Goal: Information Seeking & Learning: Find specific fact

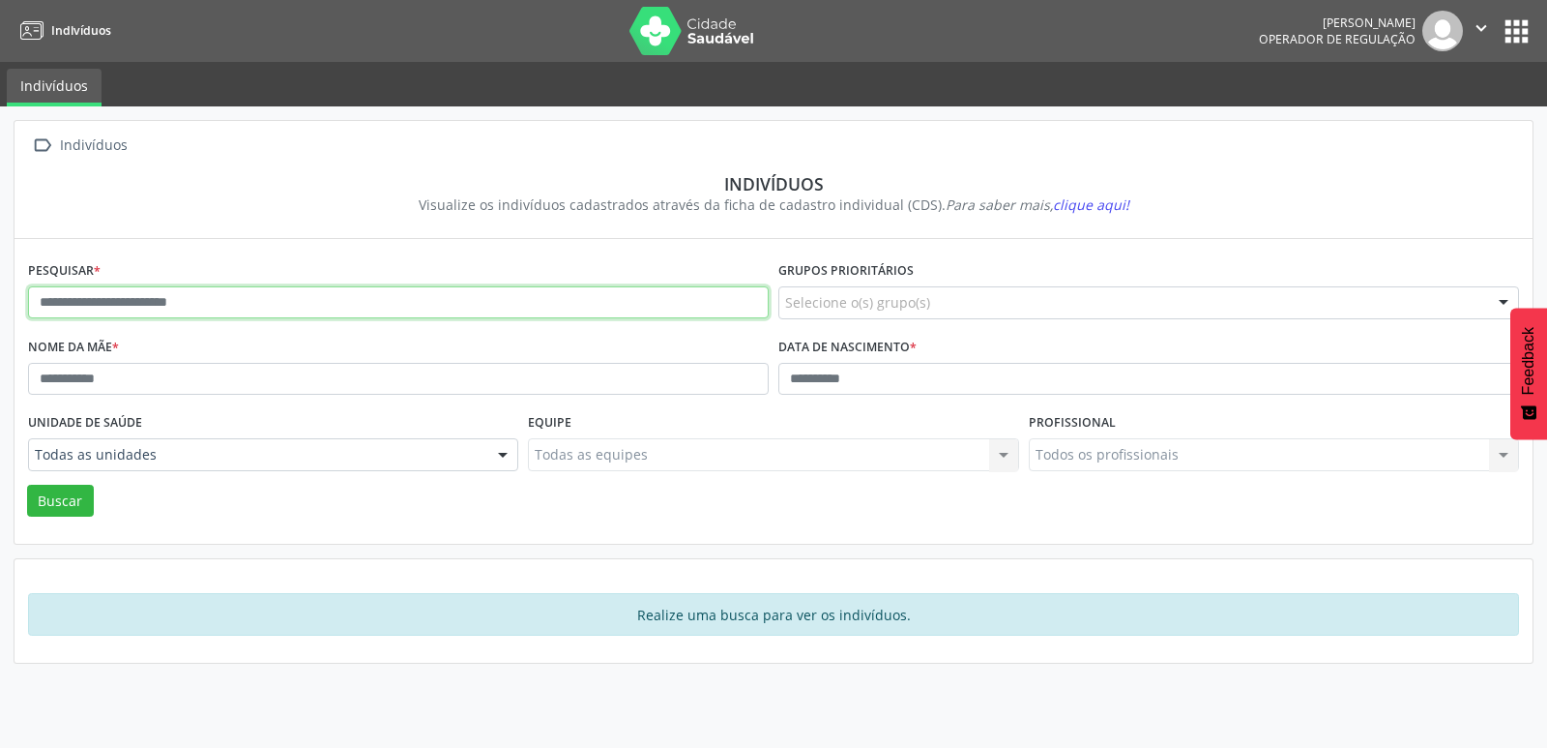
click at [225, 306] on input "text" at bounding box center [398, 302] width 741 height 33
click at [27, 484] on button "Buscar" at bounding box center [60, 500] width 67 height 33
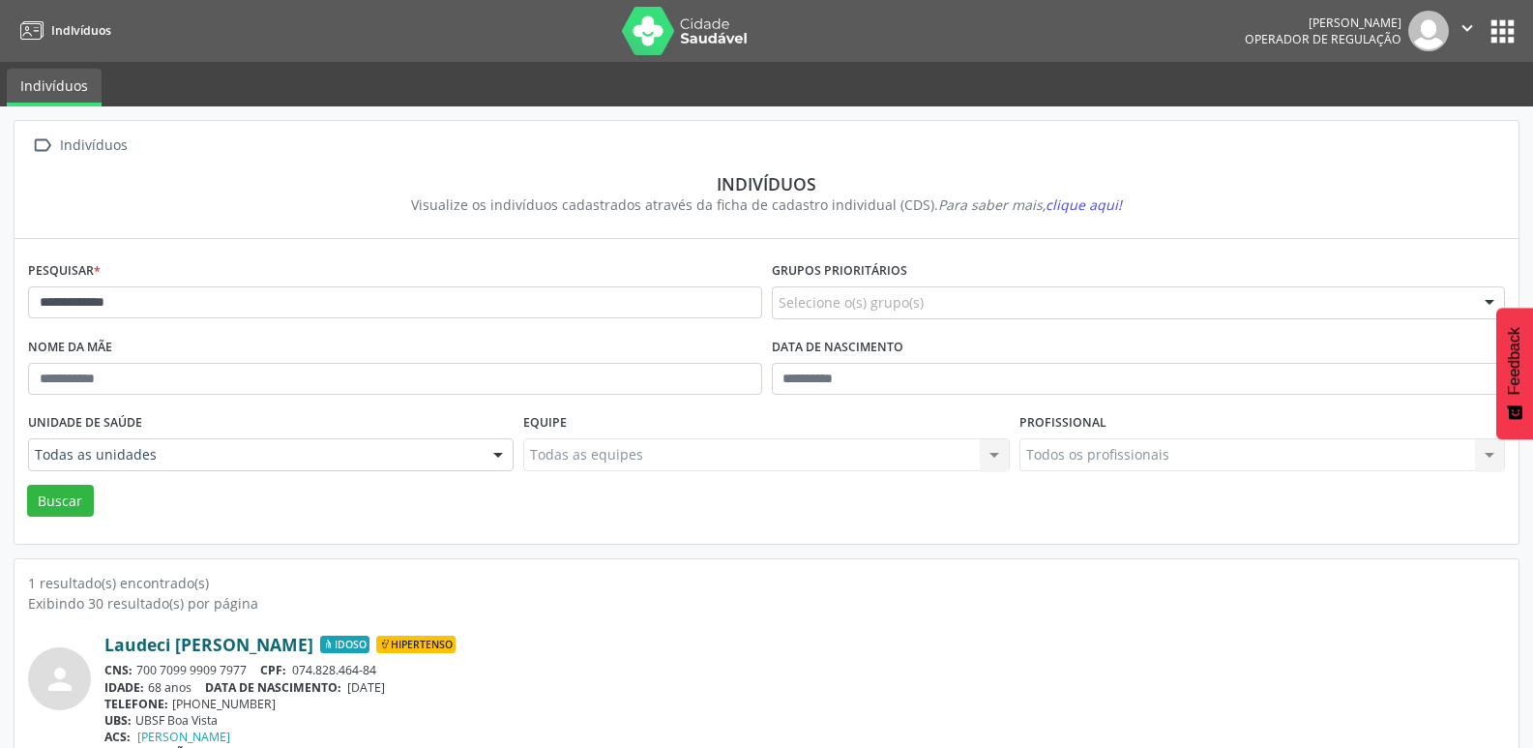
click at [224, 655] on link "Laudeci [PERSON_NAME]" at bounding box center [208, 643] width 209 height 21
click at [167, 315] on input "**********" at bounding box center [395, 302] width 734 height 33
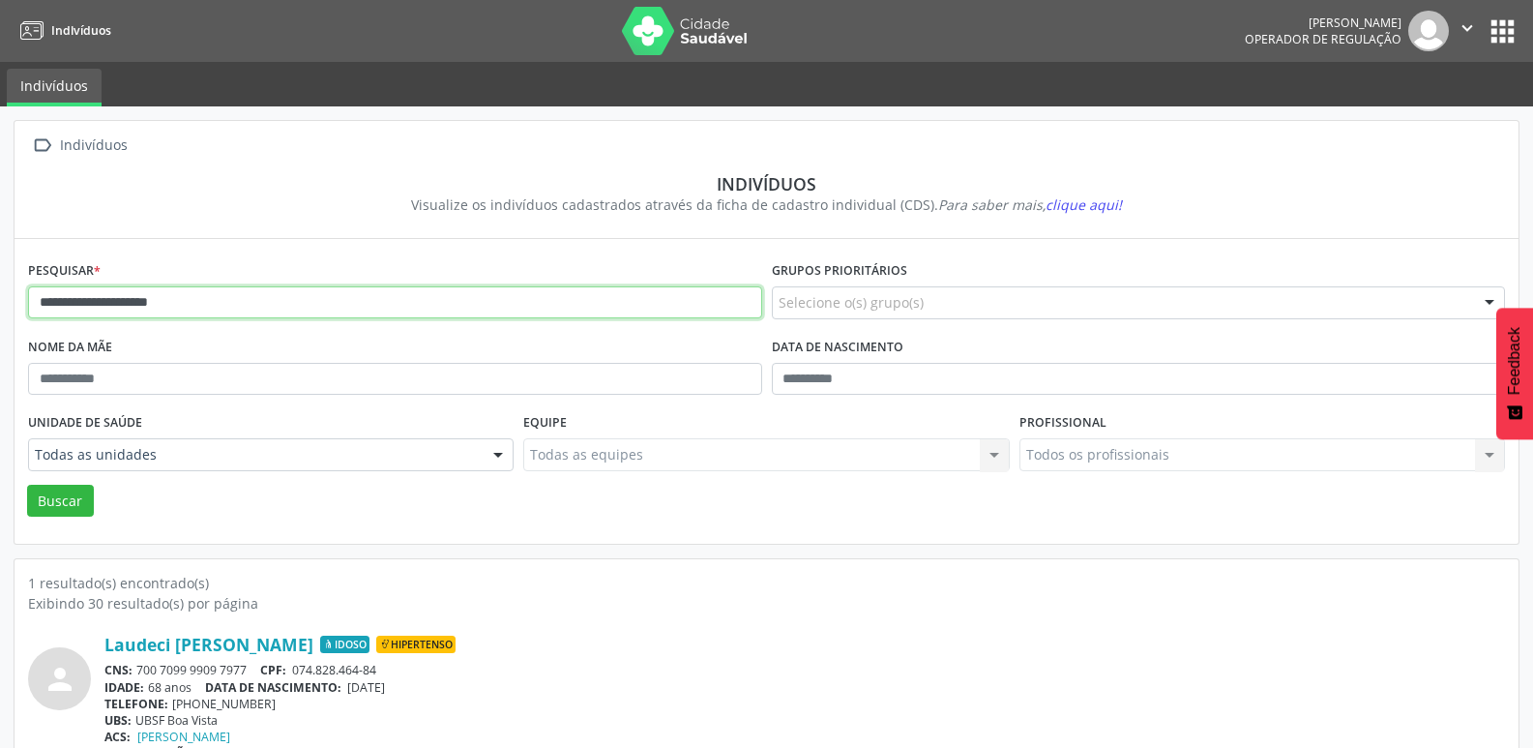
click at [27, 484] on button "Buscar" at bounding box center [60, 500] width 67 height 33
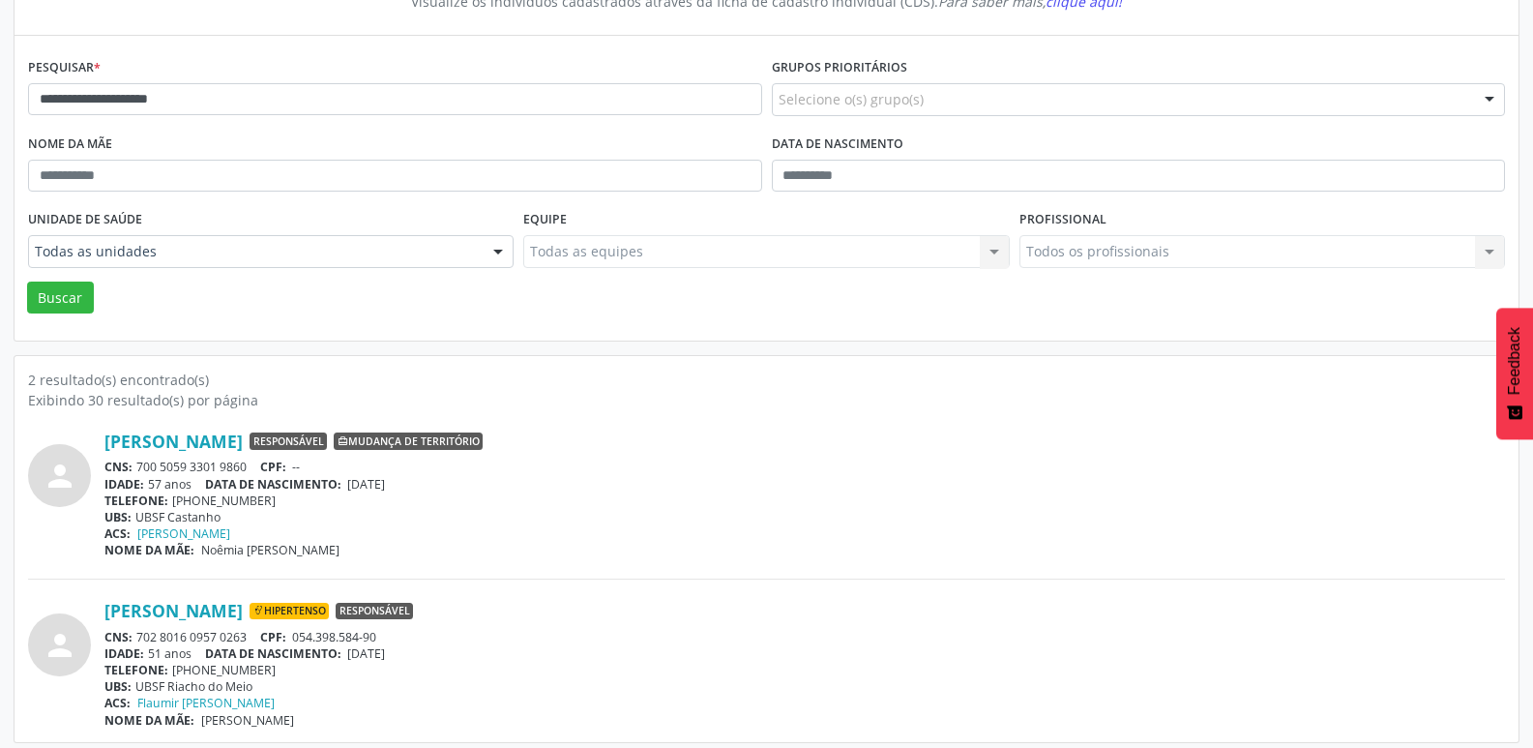
scroll to position [212, 0]
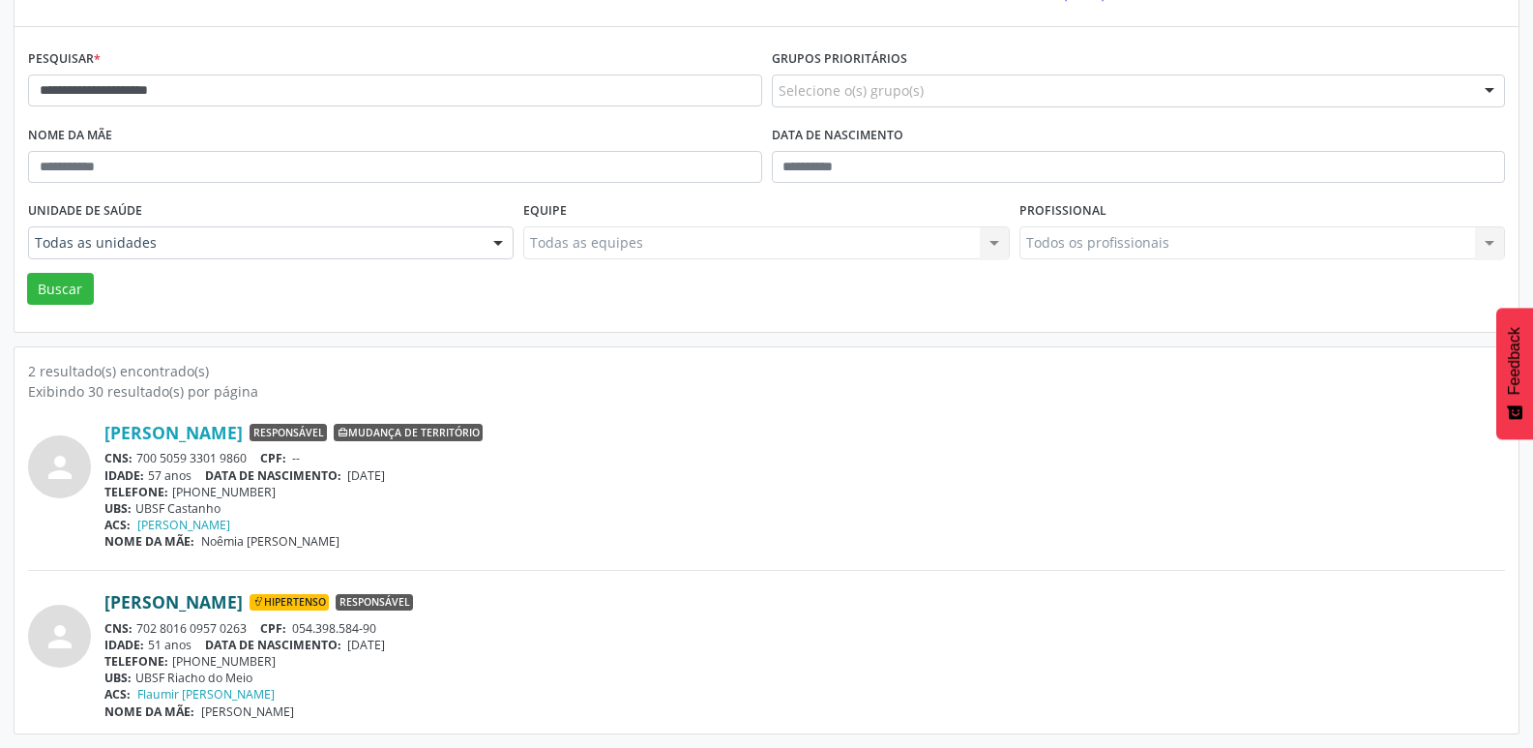
click at [243, 604] on link "[PERSON_NAME]" at bounding box center [173, 601] width 138 height 21
drag, startPoint x: 664, startPoint y: 707, endPoint x: 642, endPoint y: 684, distance: 32.1
click at [651, 690] on div "[PERSON_NAME] Hipertenso Responsável CNS: 702 8016 0957 0263 CPF: 054.398.584-9…" at bounding box center [804, 655] width 1400 height 128
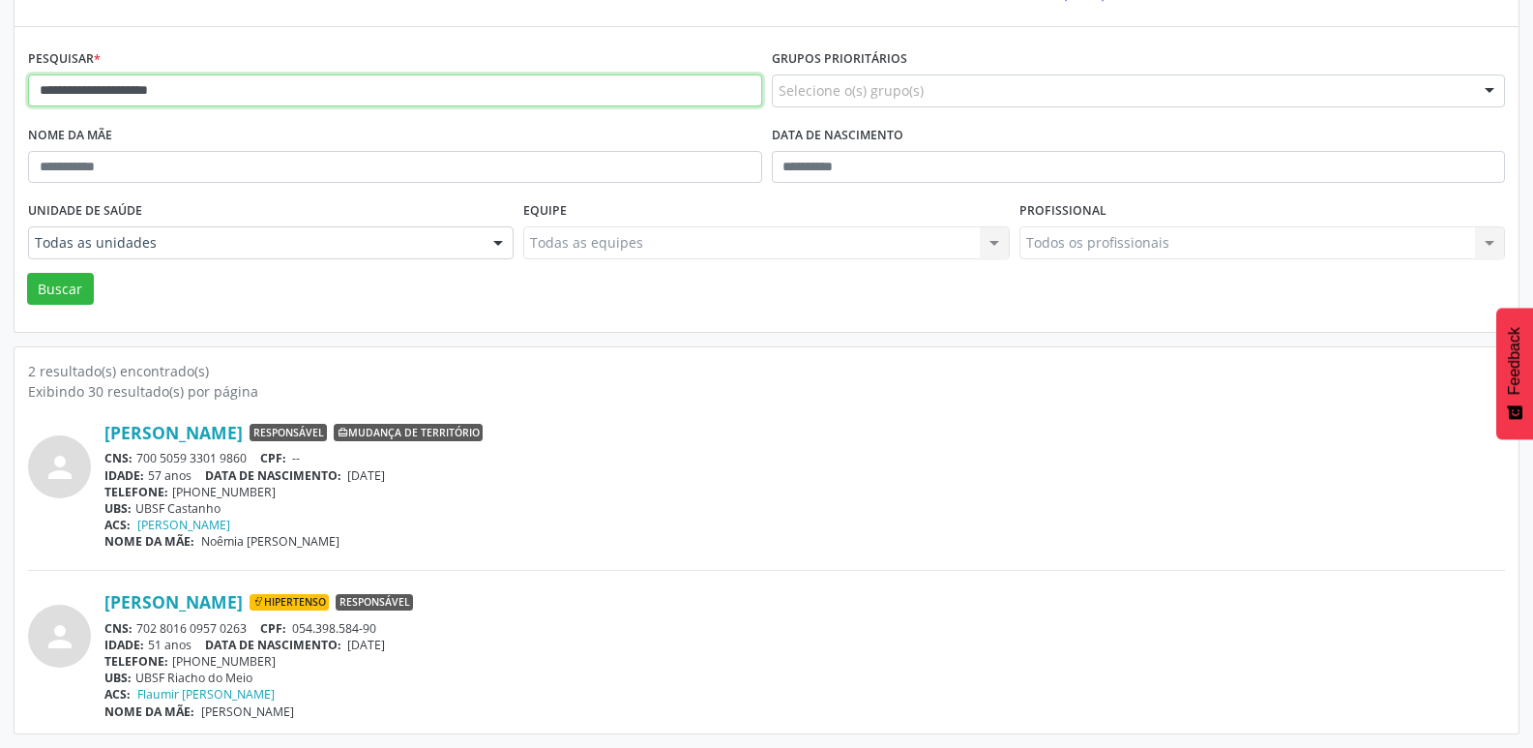
drag, startPoint x: 251, startPoint y: 94, endPoint x: 13, endPoint y: 99, distance: 238.9
click at [0, 102] on div "**********" at bounding box center [766, 321] width 1533 height 853
type input "**********"
click at [27, 273] on button "Buscar" at bounding box center [60, 289] width 67 height 33
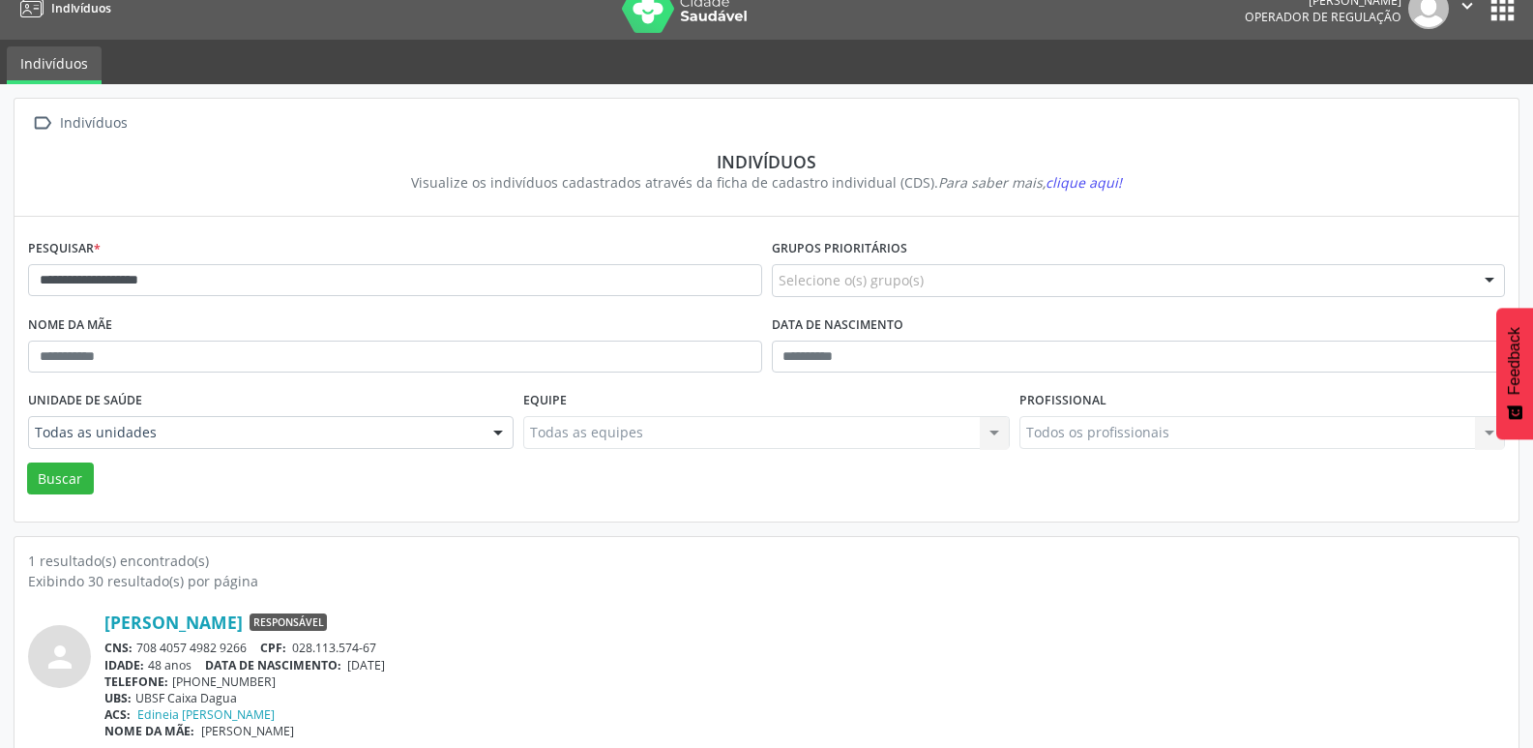
scroll to position [42, 0]
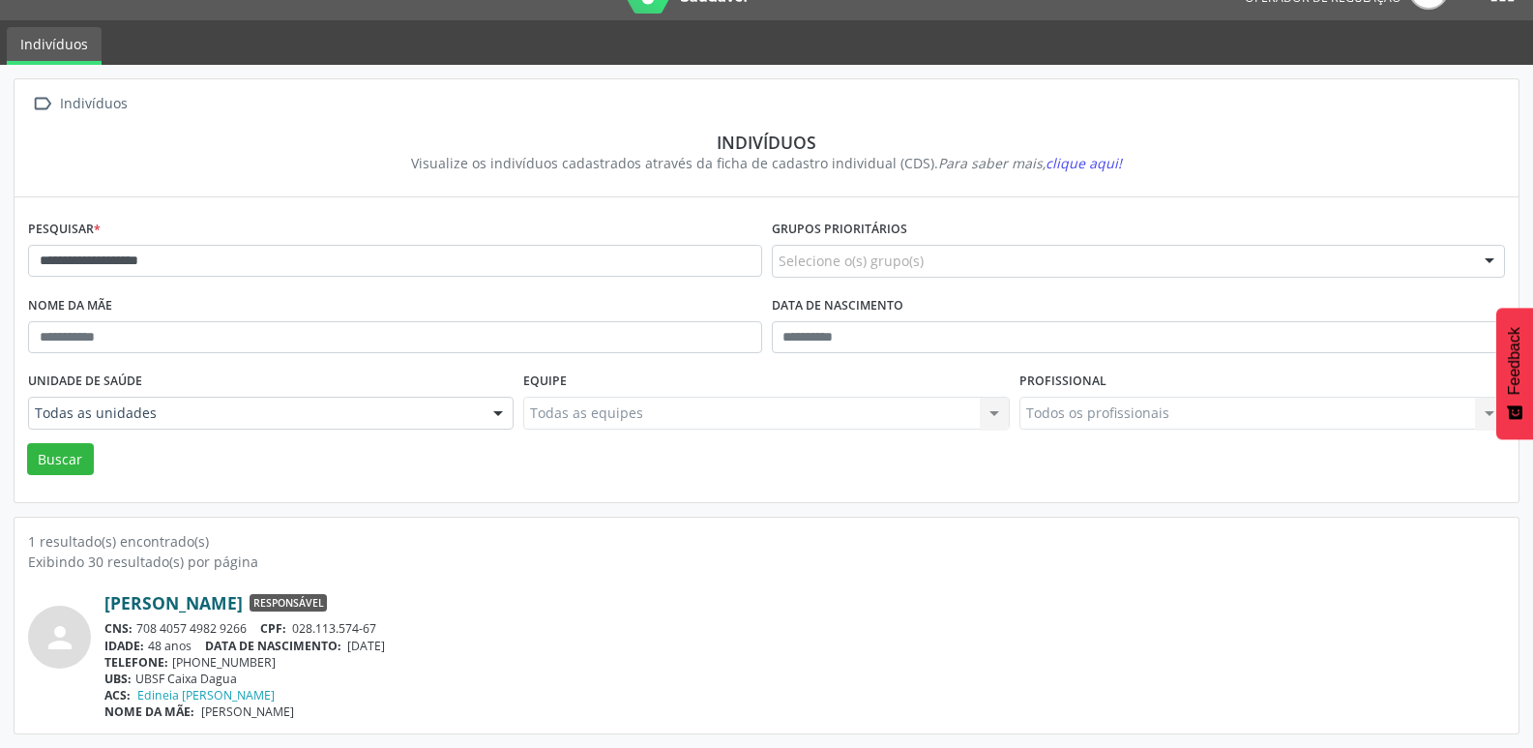
click at [197, 602] on link "[PERSON_NAME]" at bounding box center [173, 602] width 138 height 21
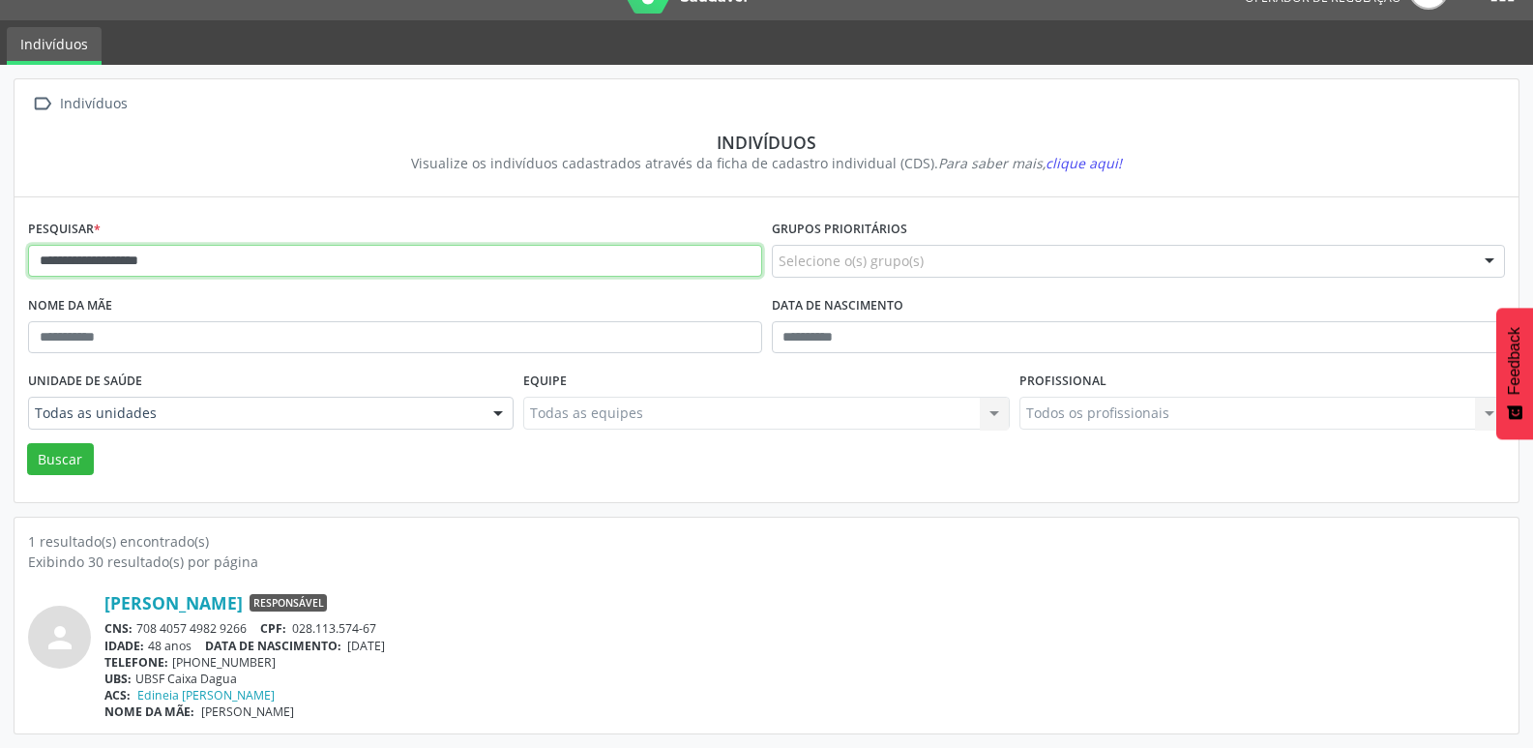
drag, startPoint x: 194, startPoint y: 257, endPoint x: 0, endPoint y: 263, distance: 194.5
click at [0, 263] on div "**********" at bounding box center [766, 406] width 1533 height 683
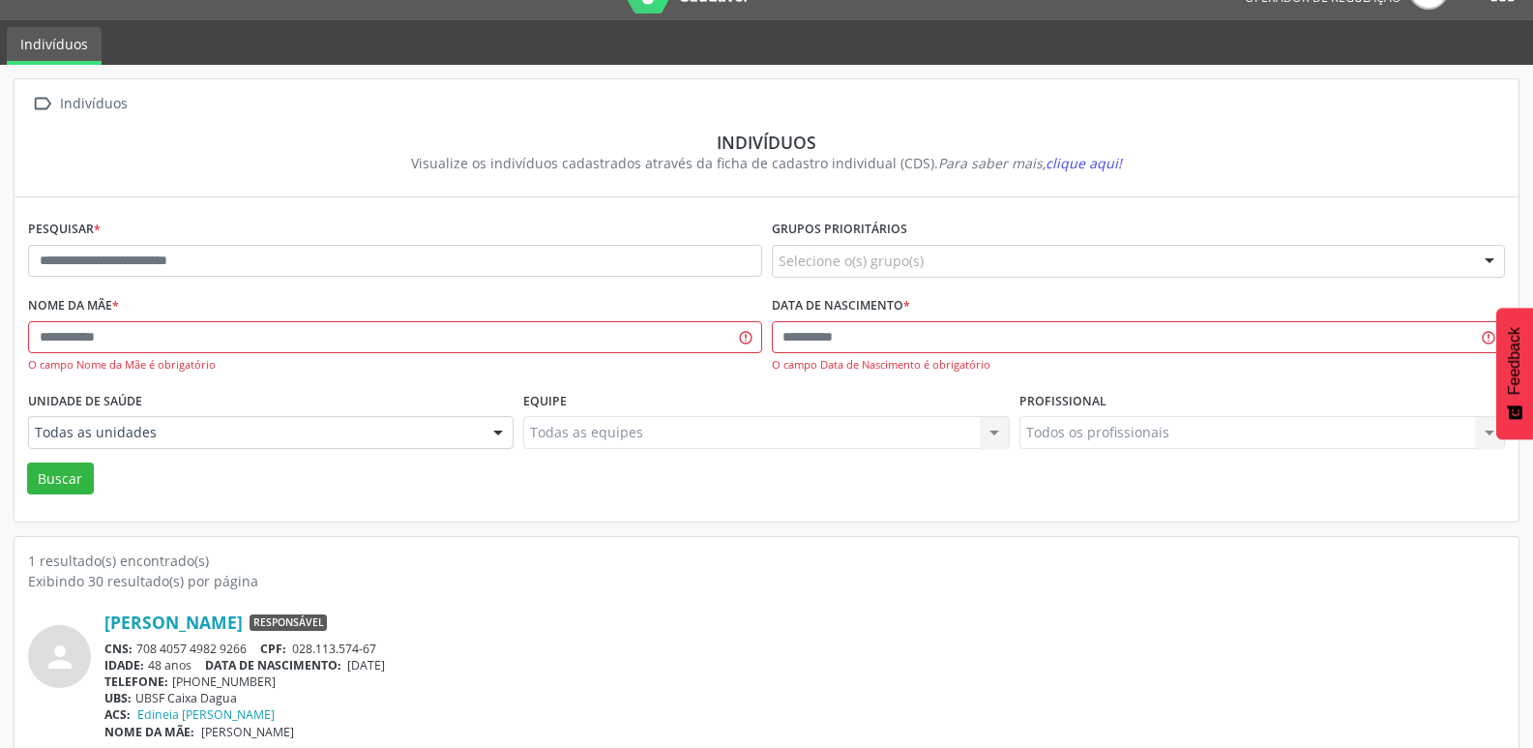
drag, startPoint x: 752, startPoint y: 610, endPoint x: 722, endPoint y: 614, distance: 30.2
click at [752, 610] on div "person [PERSON_NAME] Responsável CNS: 708 4057 4982 9266 CPF: 028.113.574-67 ID…" at bounding box center [766, 665] width 1477 height 148
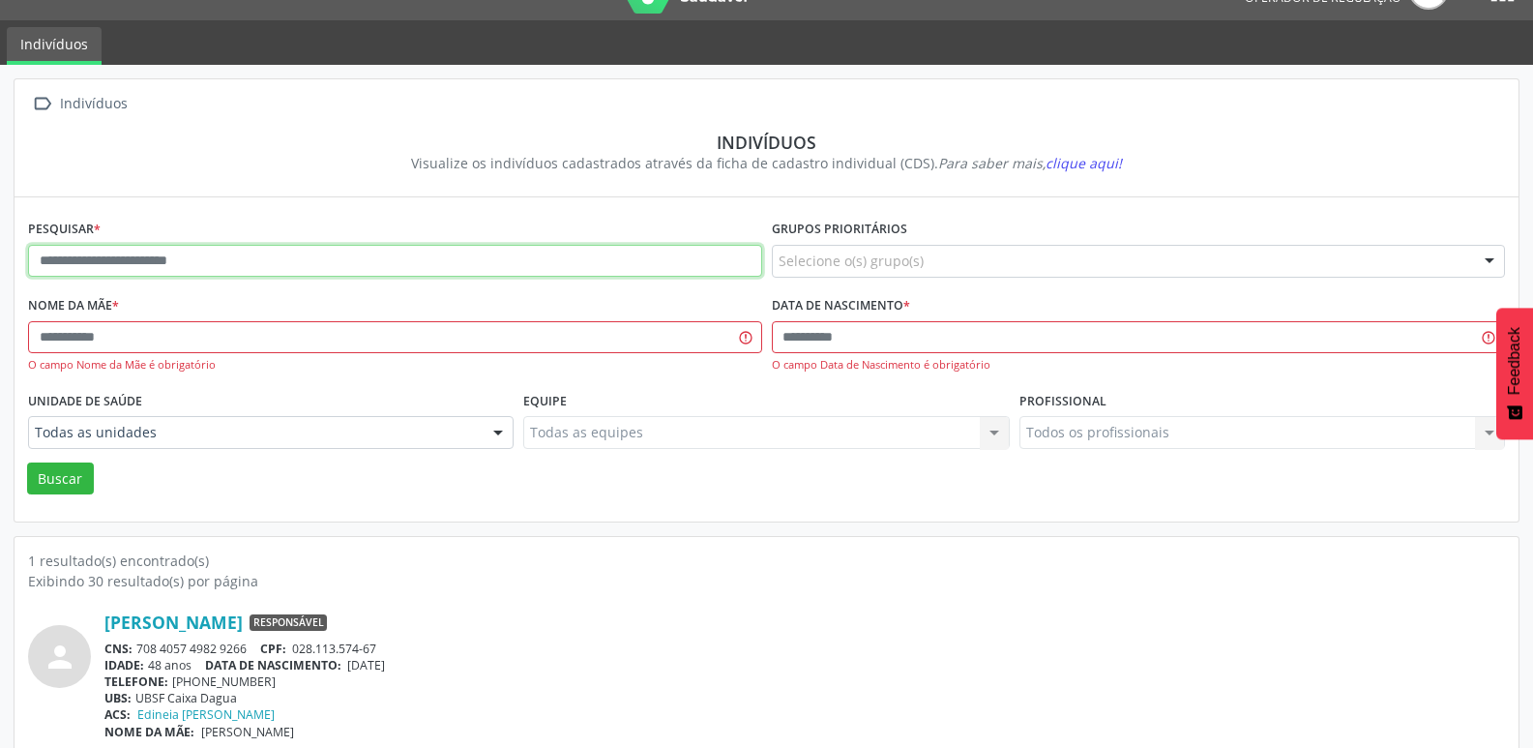
click at [205, 245] on input "text" at bounding box center [395, 261] width 734 height 33
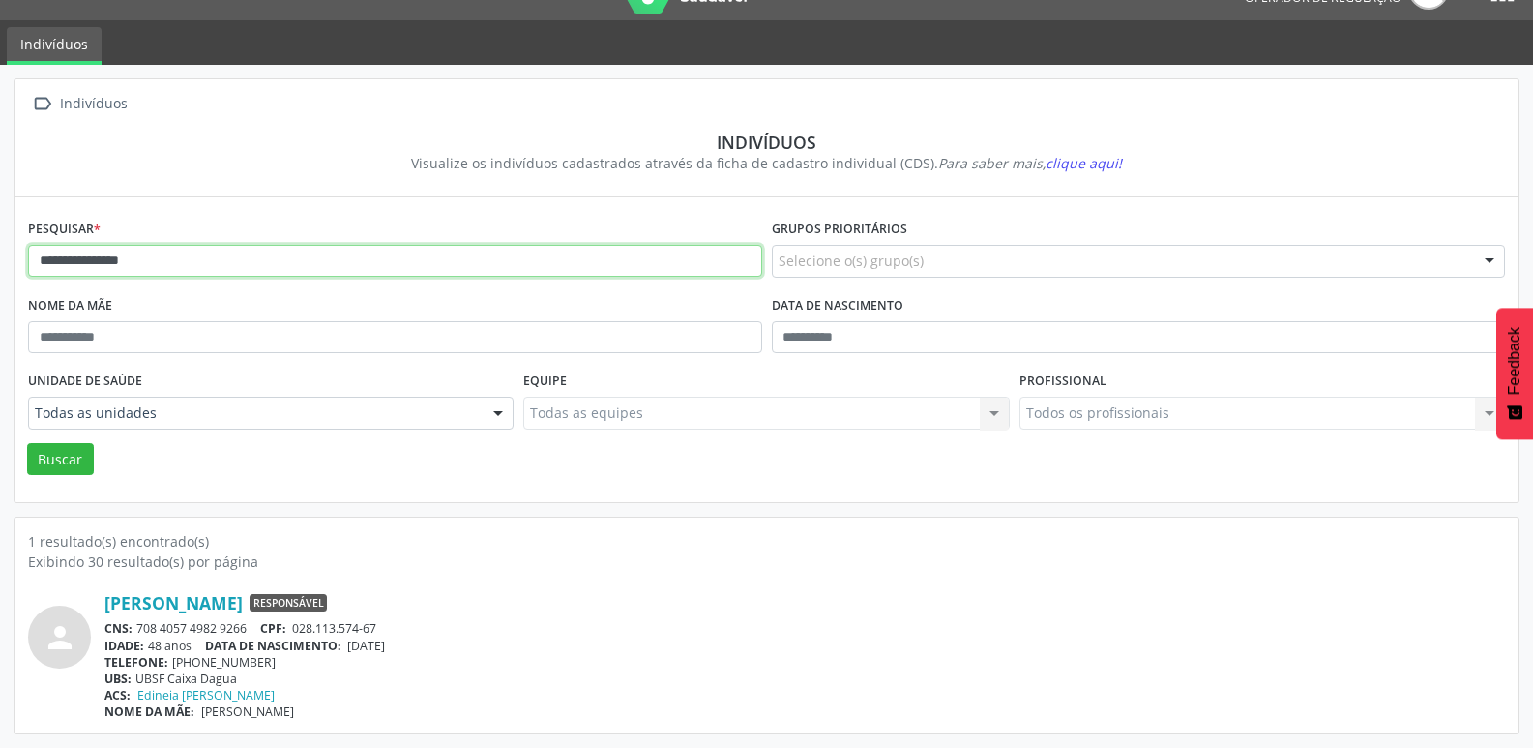
click at [27, 443] on button "Buscar" at bounding box center [60, 459] width 67 height 33
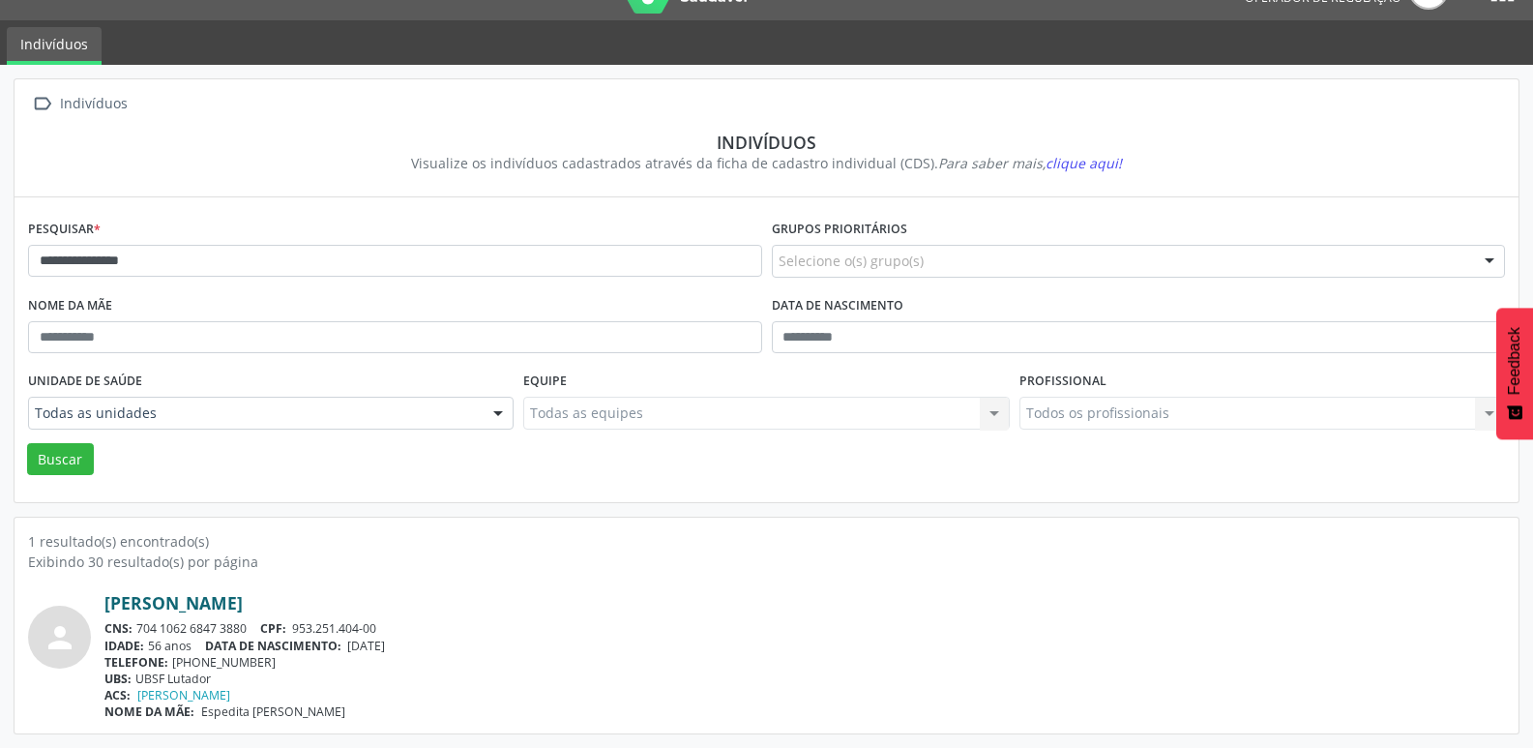
click at [204, 604] on link "[PERSON_NAME]" at bounding box center [173, 602] width 138 height 21
drag, startPoint x: 693, startPoint y: 710, endPoint x: 645, endPoint y: 649, distance: 77.8
click at [655, 669] on div "[PERSON_NAME] CNS: 704 1062 6847 3880 CPF: 953.251.404-00 IDADE: 56 anos DATA D…" at bounding box center [804, 656] width 1400 height 128
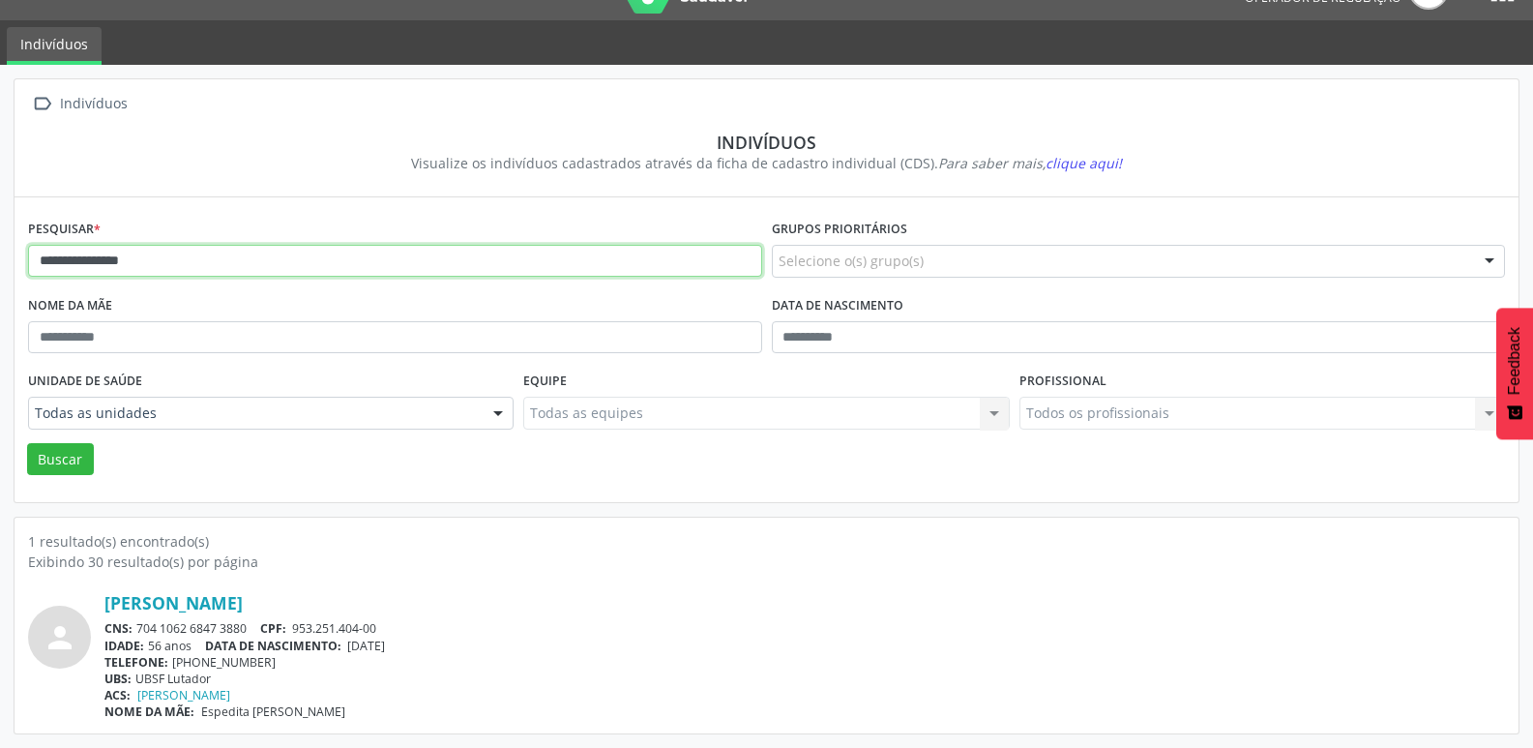
drag, startPoint x: 183, startPoint y: 267, endPoint x: 0, endPoint y: 272, distance: 182.8
click at [0, 272] on div "**********" at bounding box center [766, 406] width 1533 height 683
type input "**********"
click at [27, 443] on button "Buscar" at bounding box center [60, 459] width 67 height 33
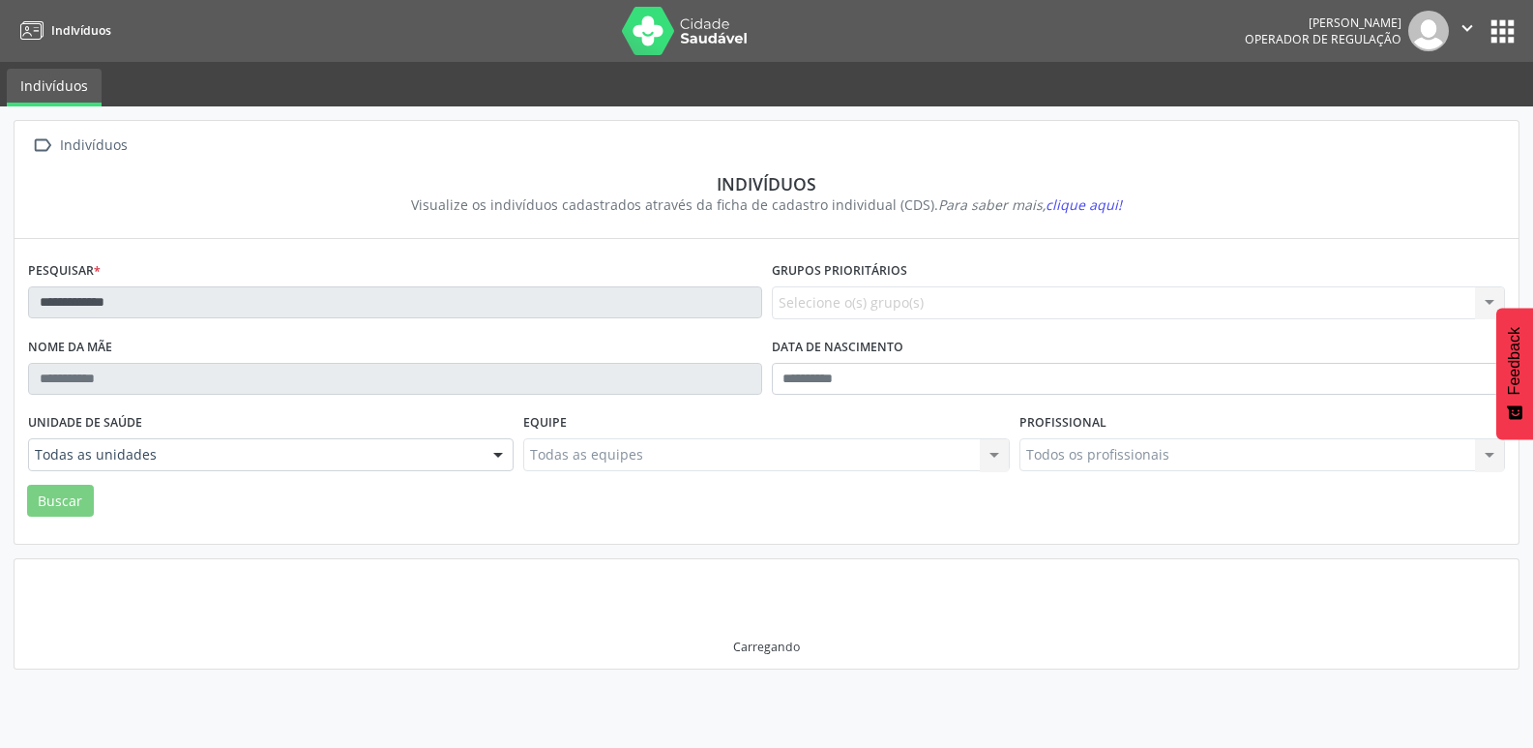
scroll to position [0, 0]
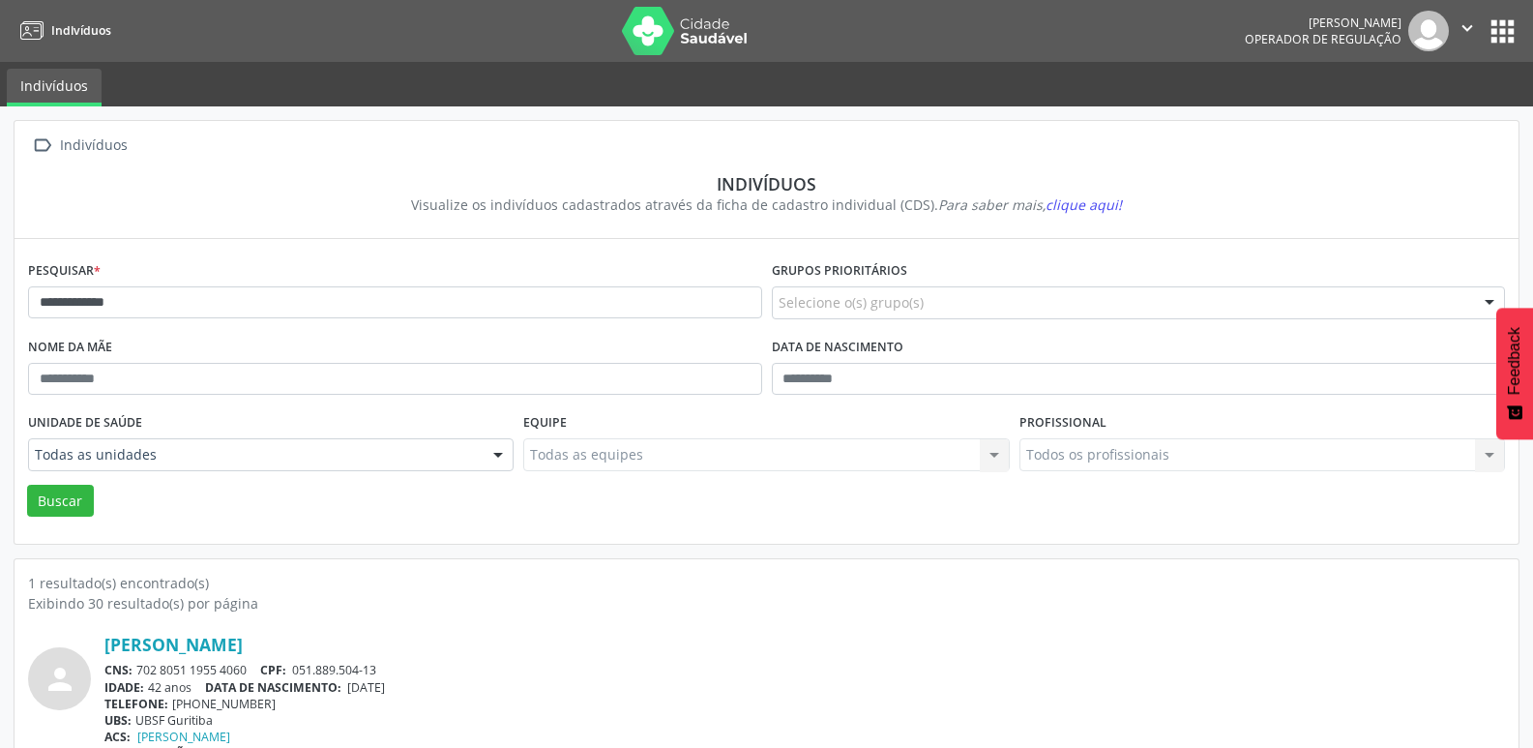
click at [712, 654] on div "[PERSON_NAME]" at bounding box center [804, 643] width 1400 height 21
click at [243, 651] on link "[PERSON_NAME]" at bounding box center [173, 643] width 138 height 21
click at [1502, 27] on button "apps" at bounding box center [1502, 32] width 34 height 34
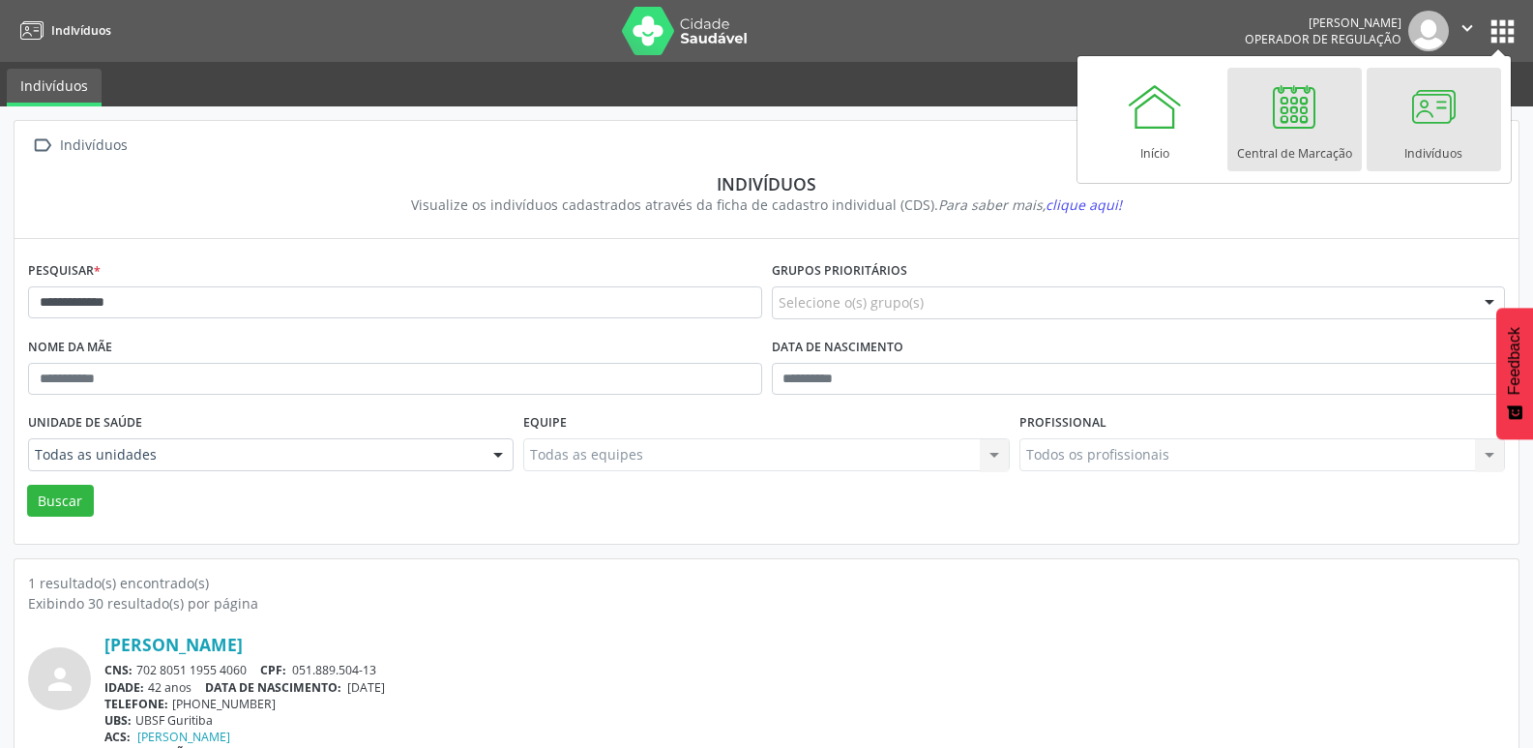
click at [1266, 139] on div "Central de Marcação" at bounding box center [1294, 148] width 115 height 26
